Goal: Navigation & Orientation: Find specific page/section

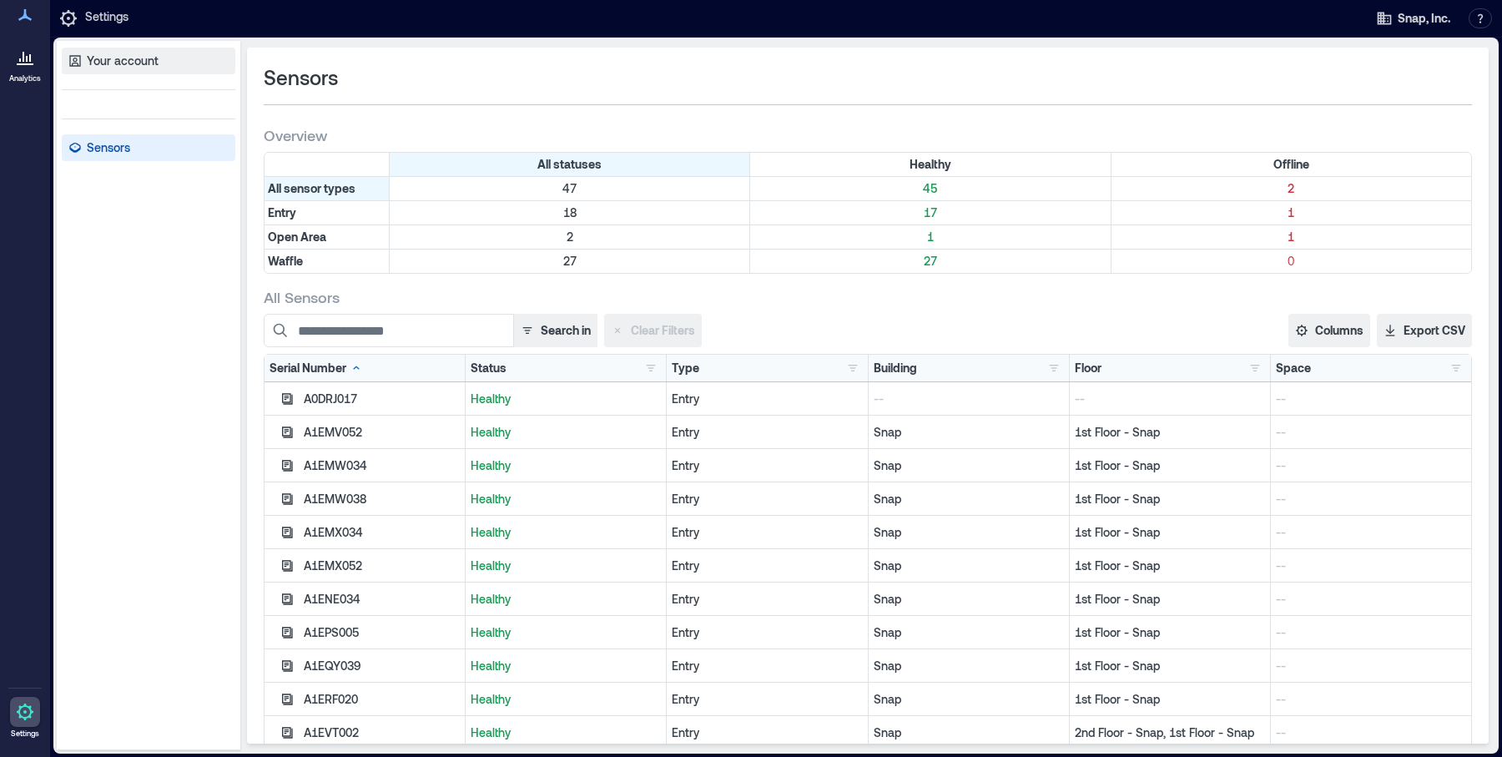
click at [144, 58] on p "Your account" at bounding box center [123, 61] width 72 height 17
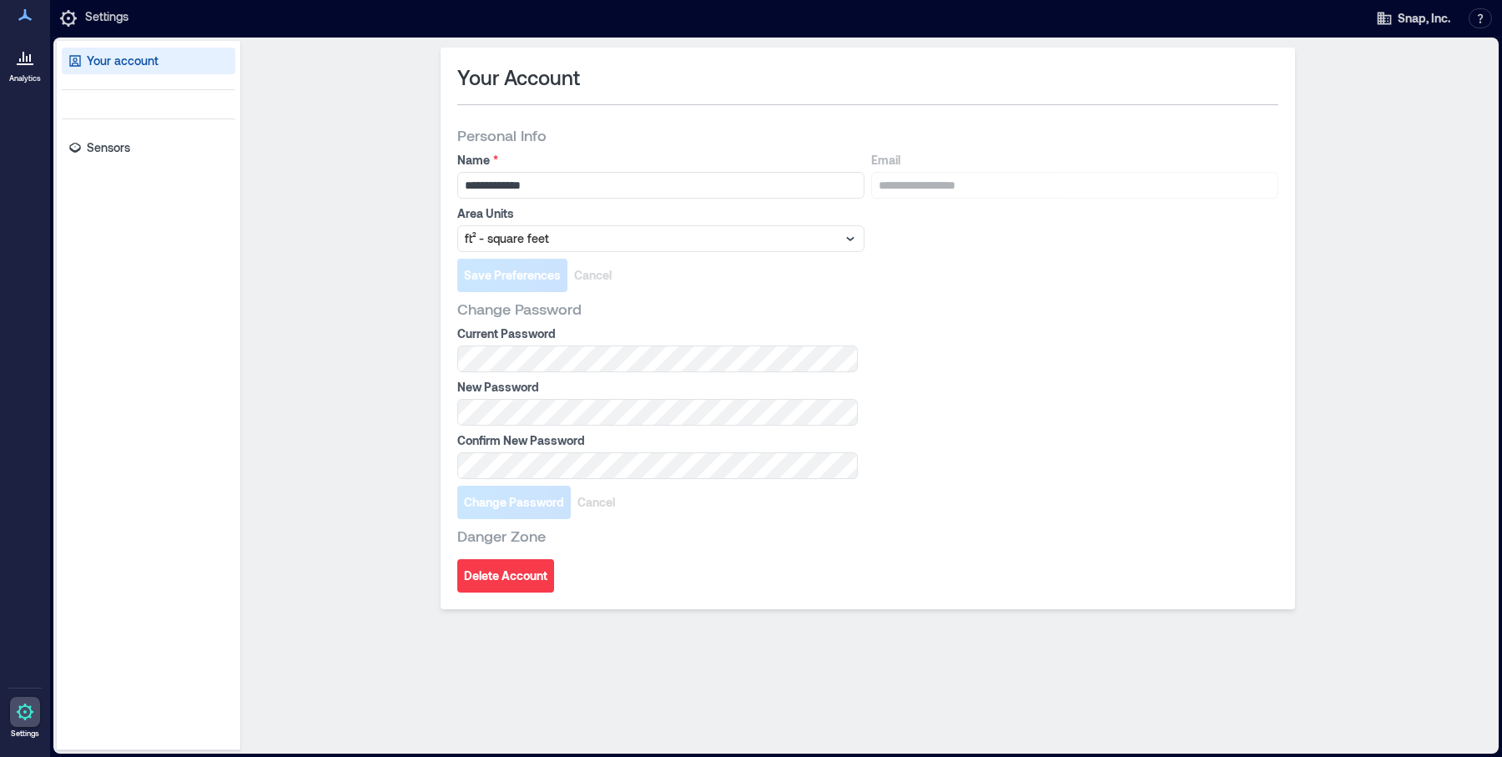
click at [105, 11] on p "Settings" at bounding box center [106, 18] width 43 height 20
click at [28, 21] on icon at bounding box center [24, 15] width 13 height 12
click at [15, 708] on icon at bounding box center [25, 712] width 20 height 20
click at [93, 149] on p "Sensors" at bounding box center [108, 147] width 43 height 17
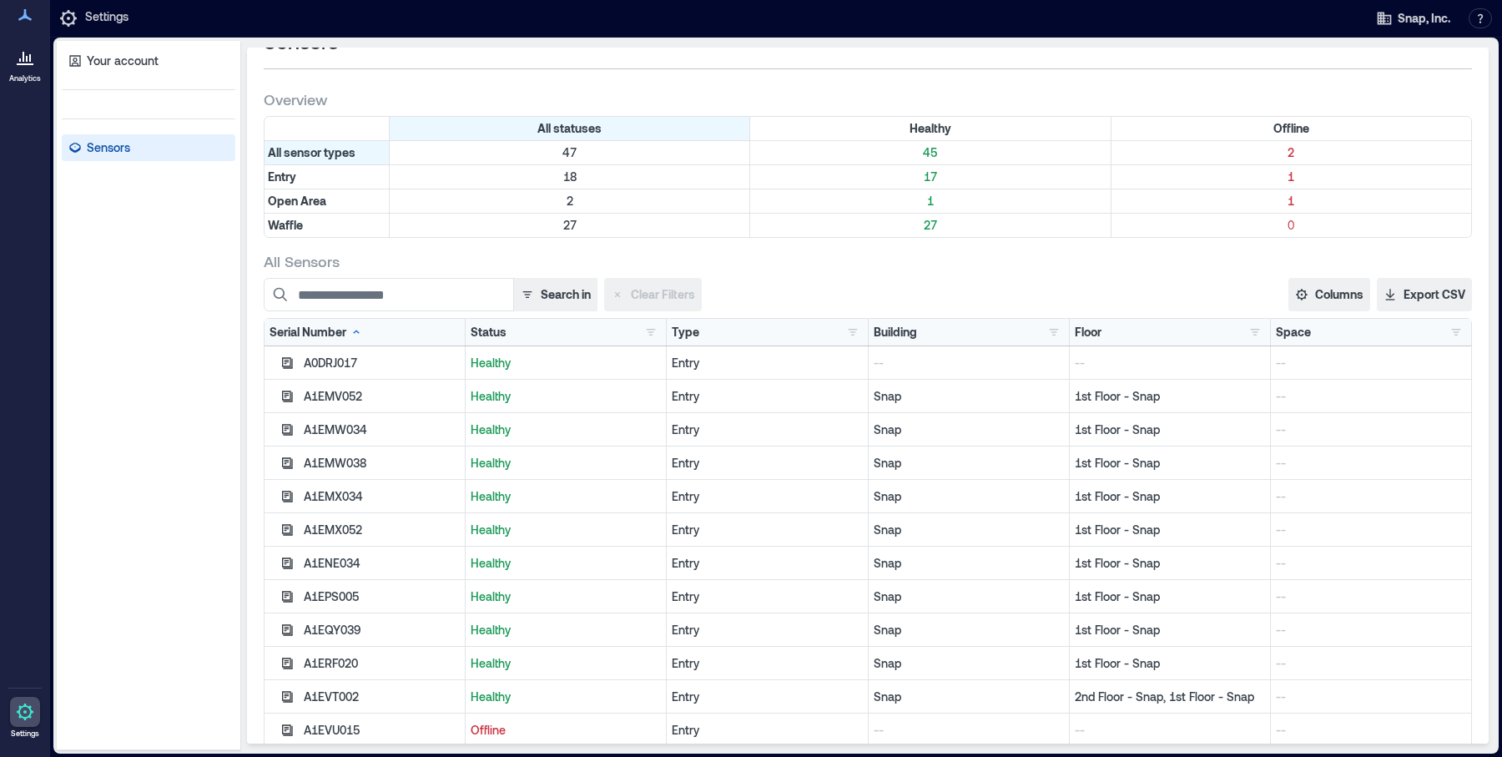
scroll to position [73, 0]
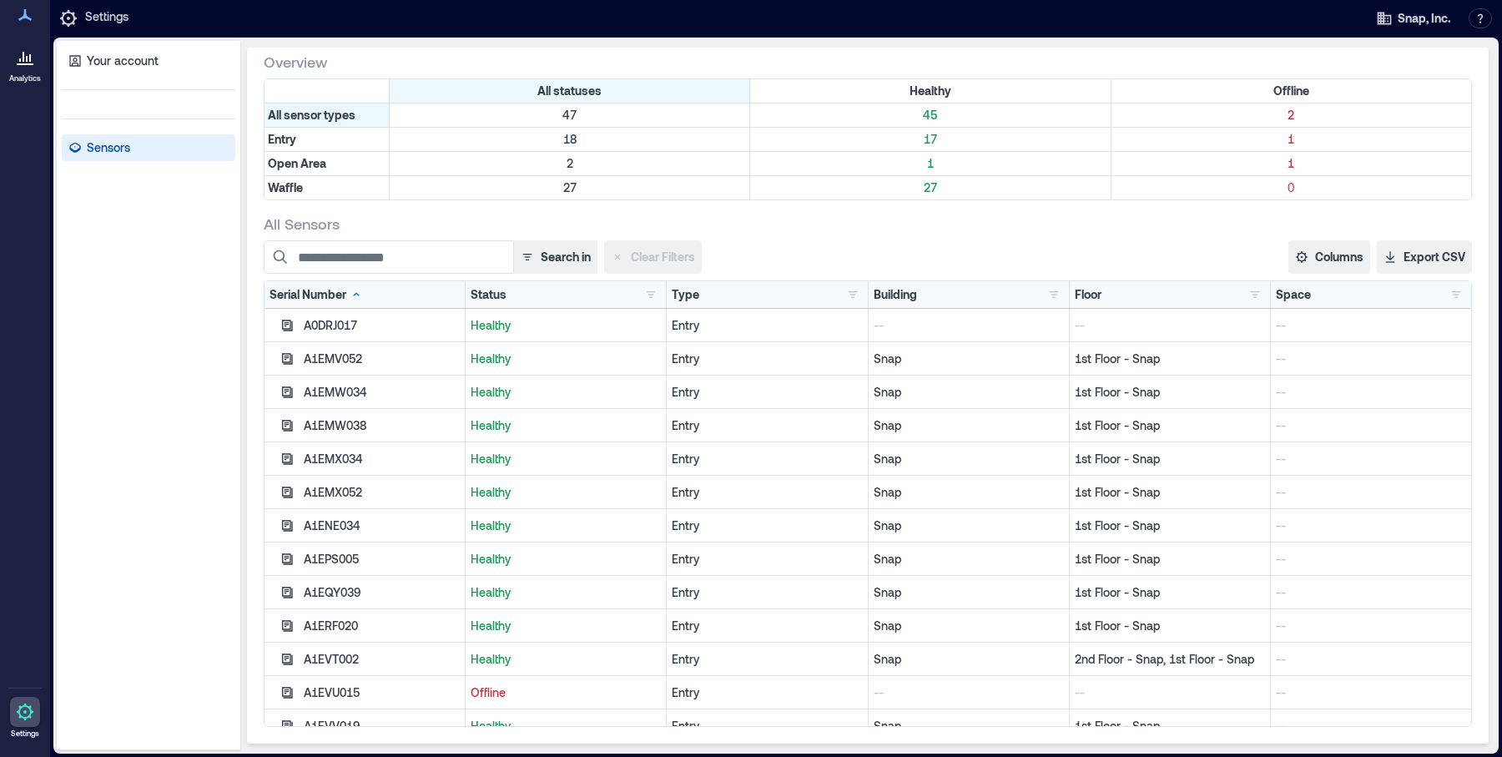
click at [18, 61] on icon at bounding box center [25, 57] width 20 height 20
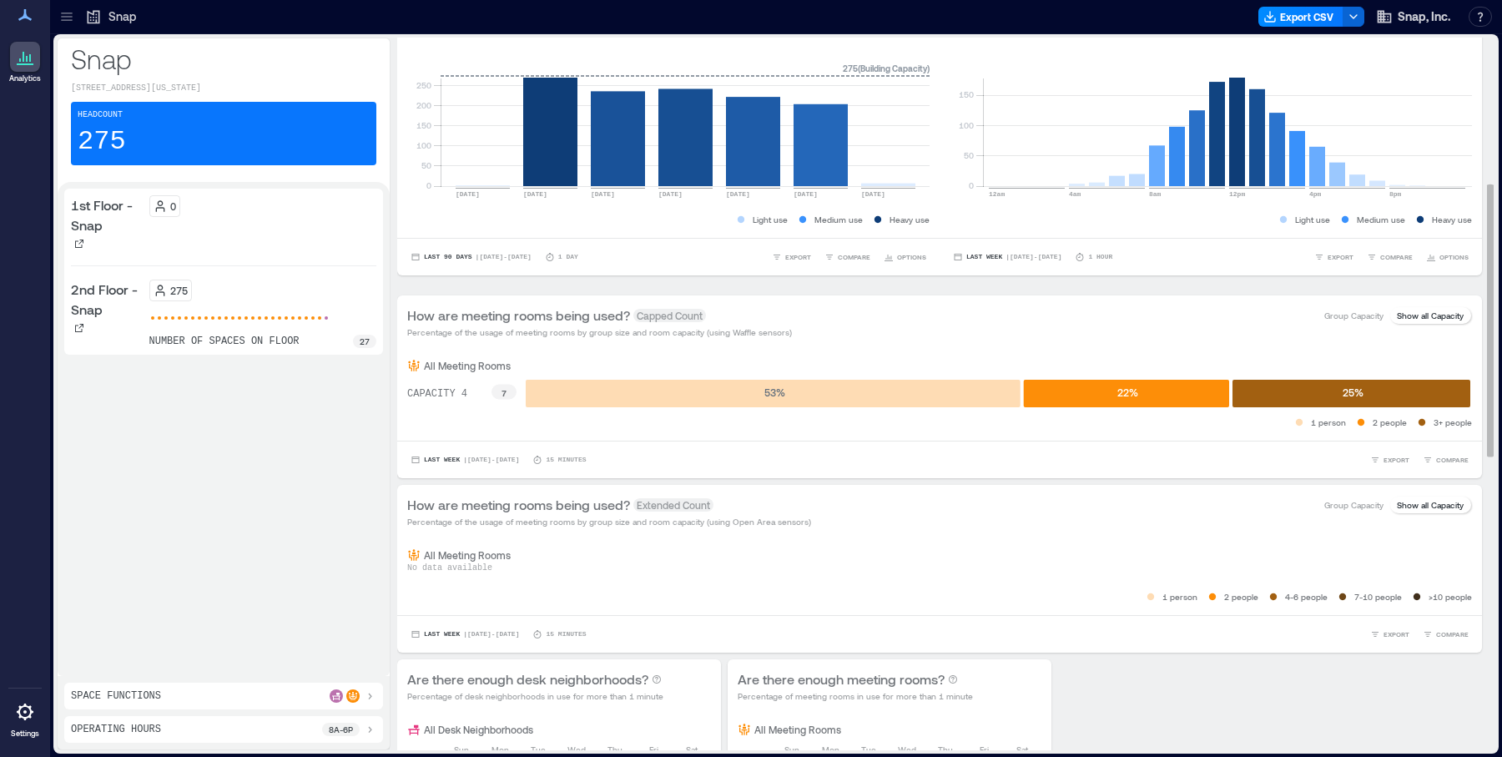
scroll to position [392, 0]
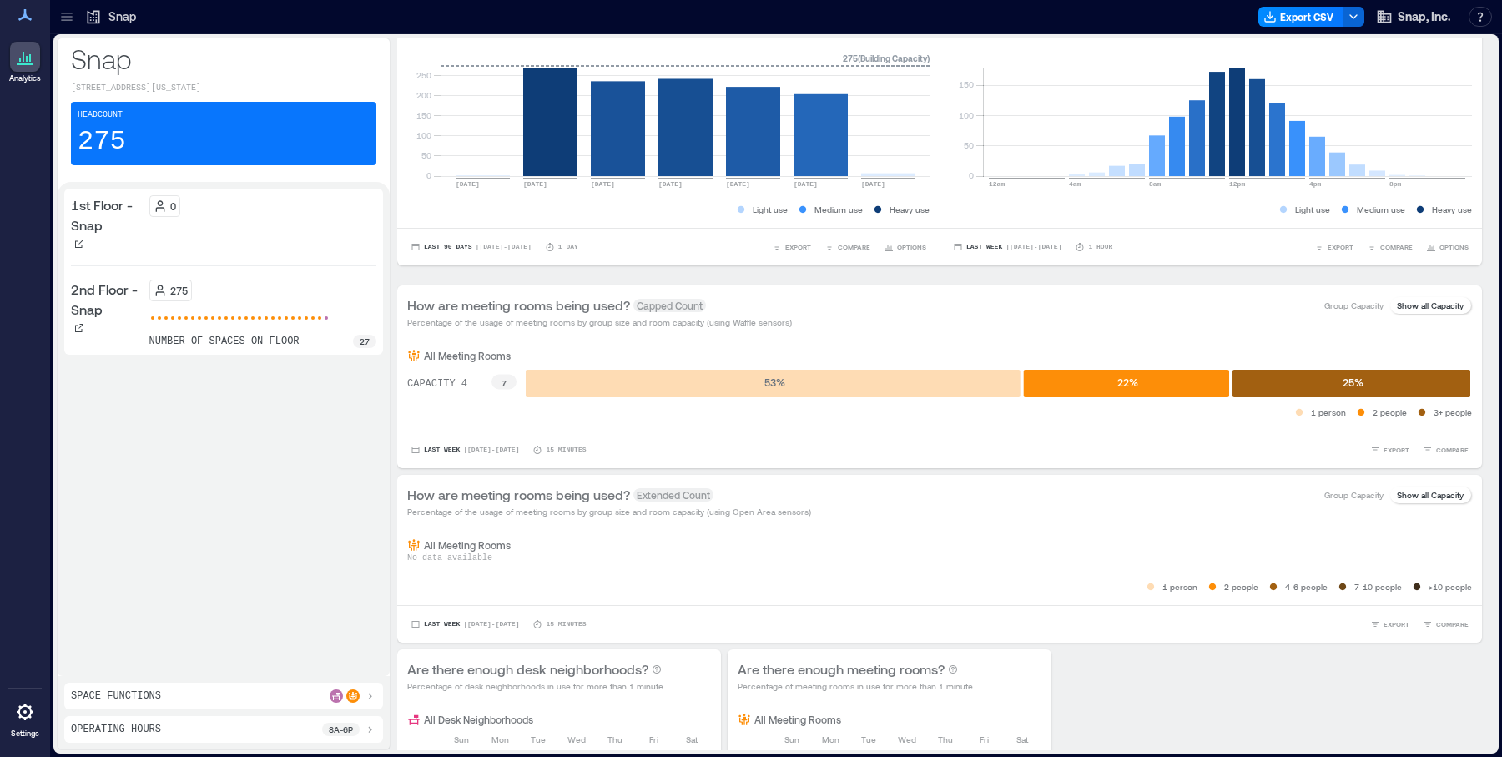
click at [29, 718] on icon at bounding box center [25, 712] width 20 height 20
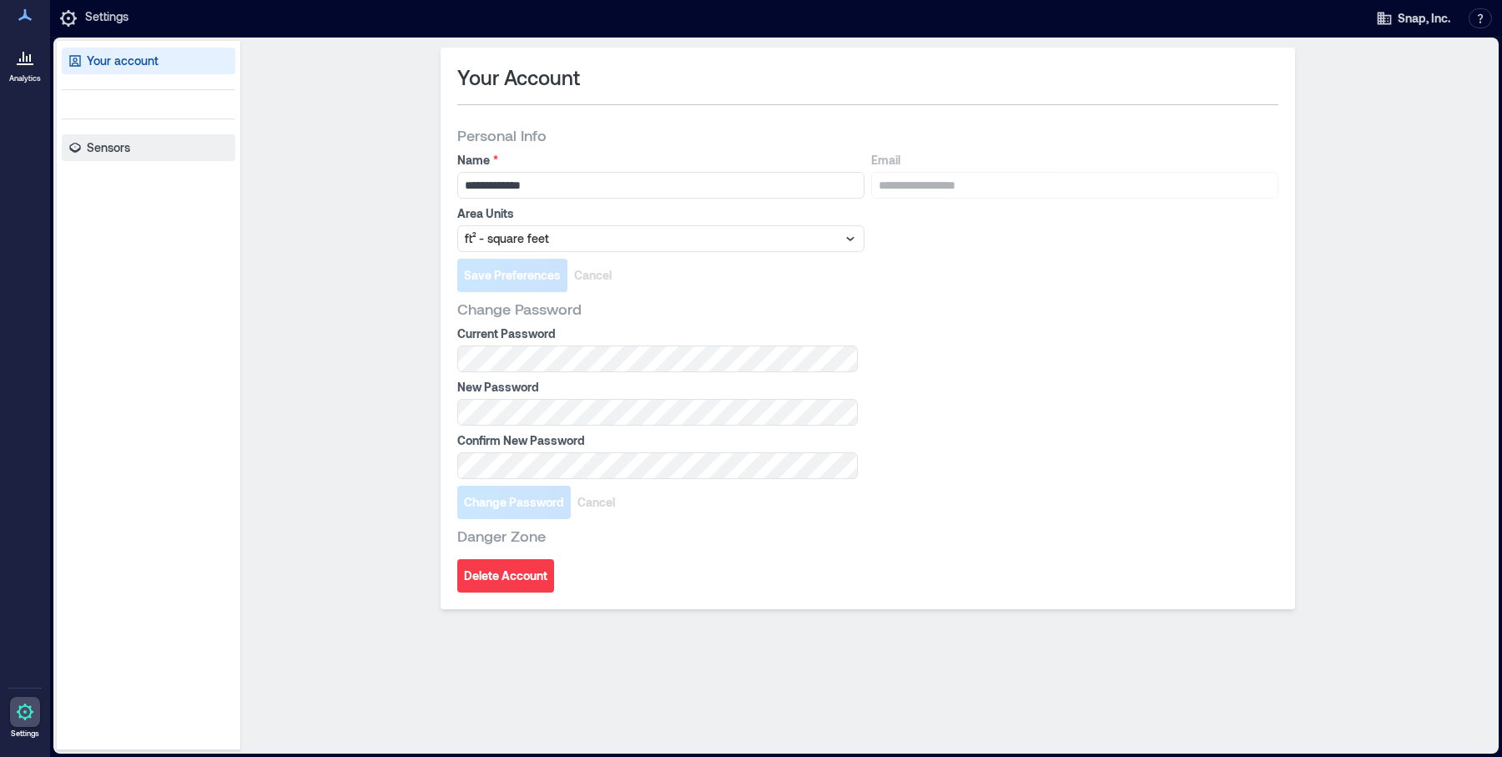
click at [105, 140] on p "Sensors" at bounding box center [108, 147] width 43 height 17
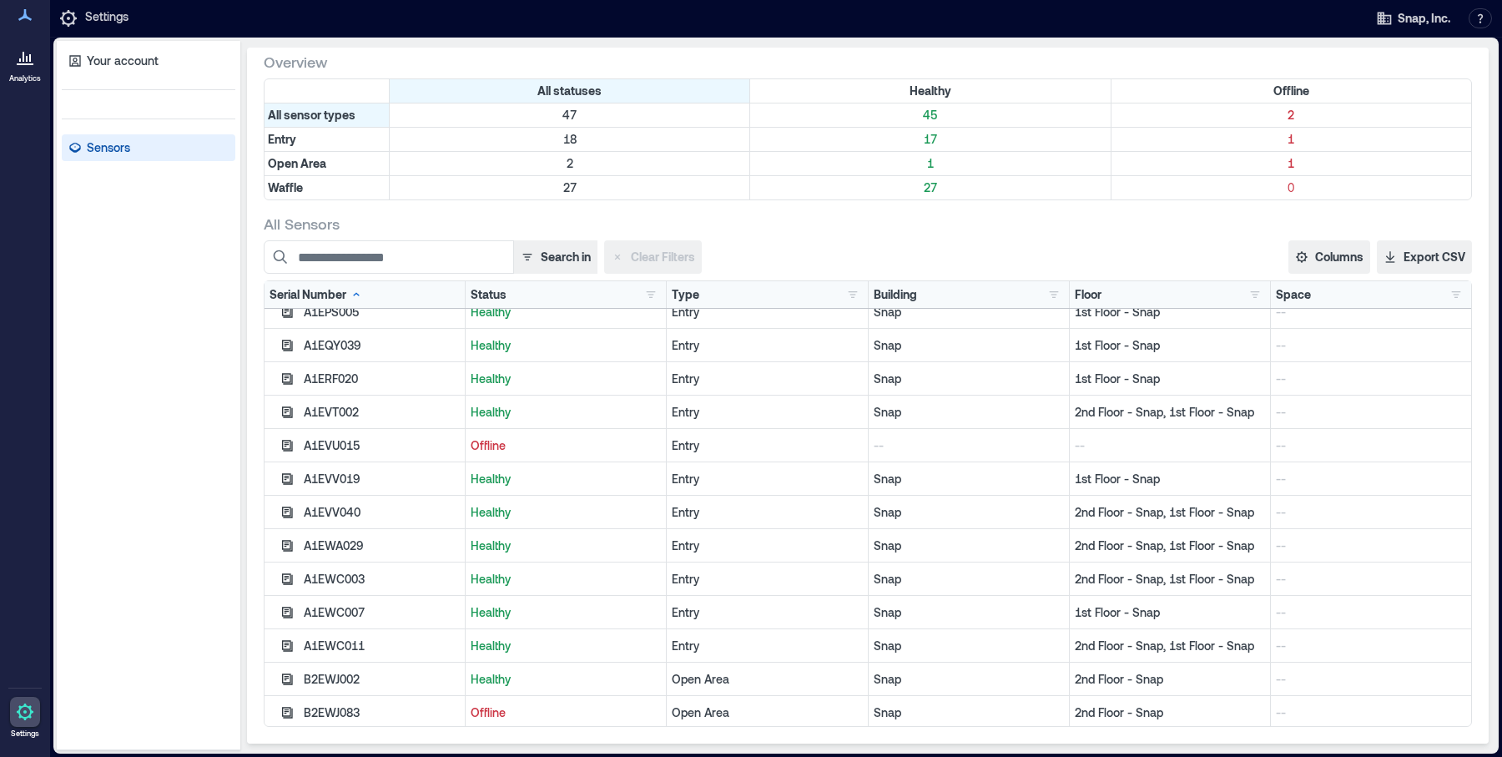
scroll to position [244, 0]
